Goal: Find specific page/section: Find specific page/section

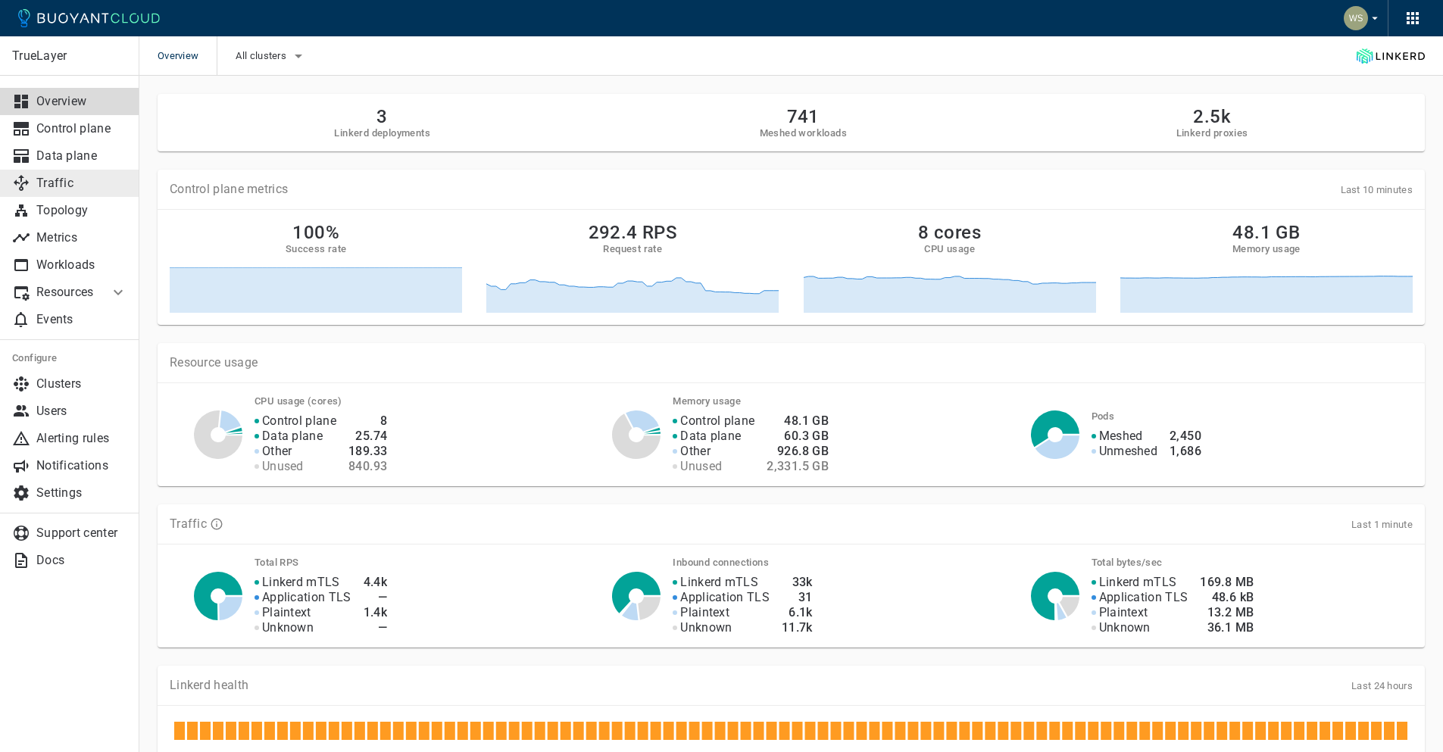
click at [78, 182] on p "Traffic" at bounding box center [81, 183] width 91 height 15
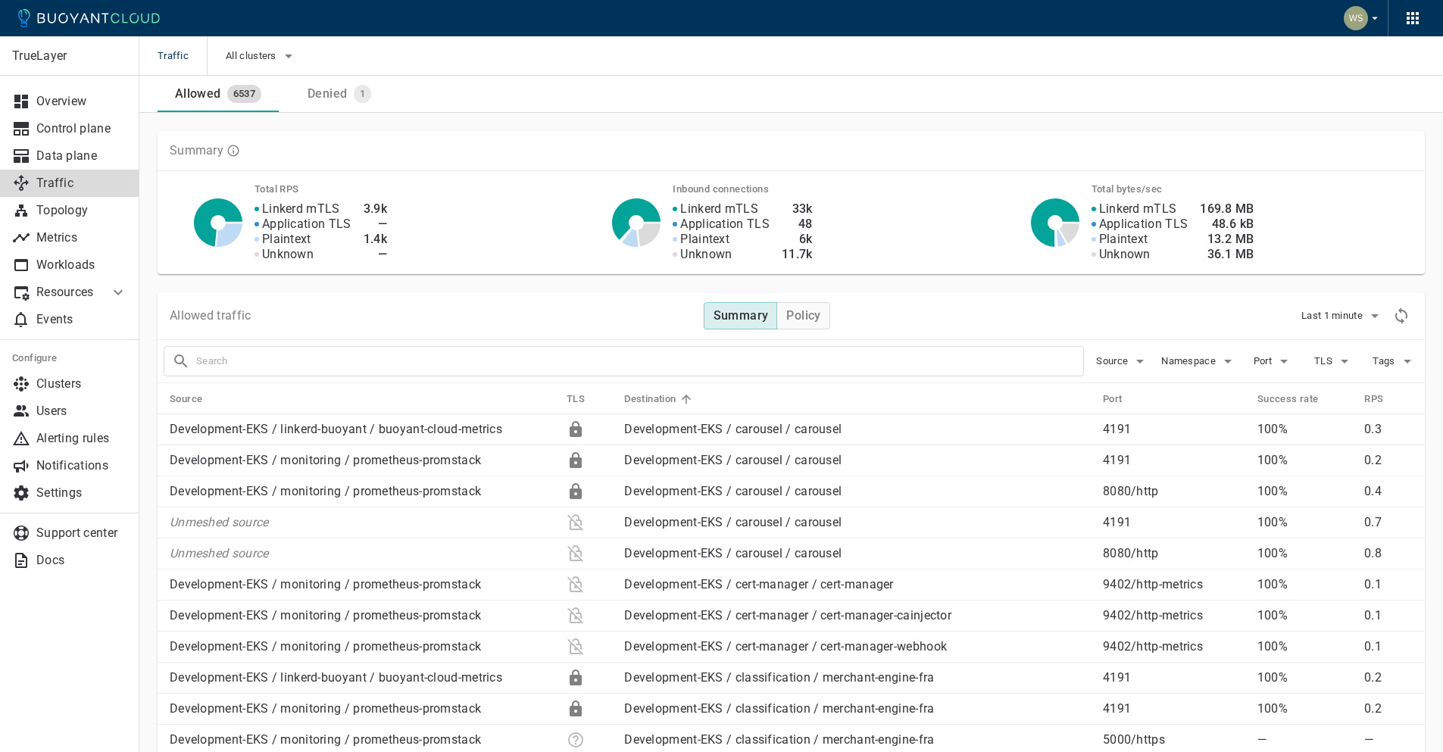
click at [546, 351] on input "text" at bounding box center [639, 361] width 887 height 21
type input "payload-dumper"
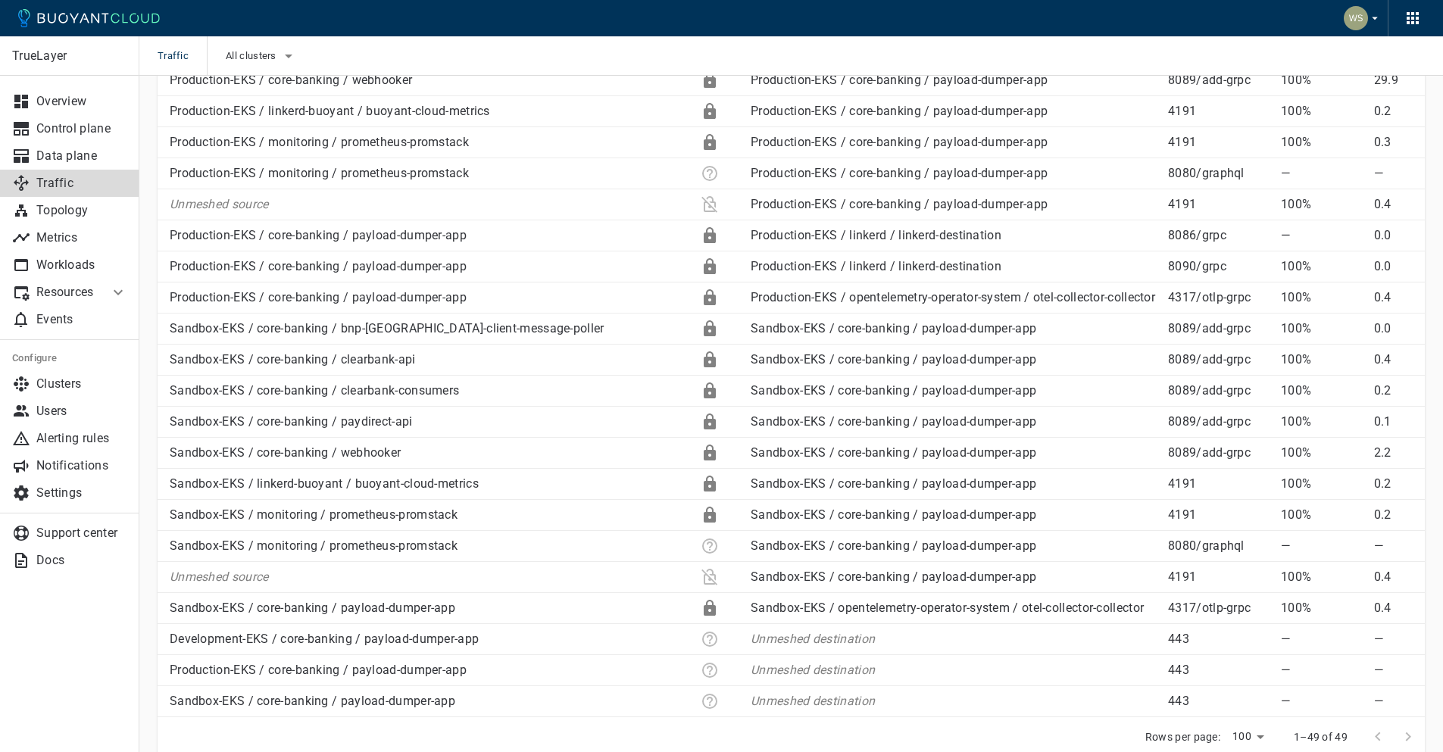
scroll to position [1228, 0]
